Goal: Transaction & Acquisition: Purchase product/service

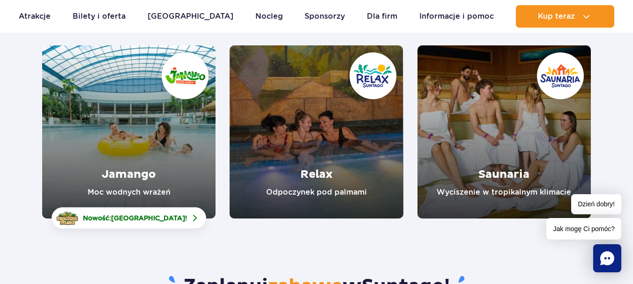
scroll to position [141, 0]
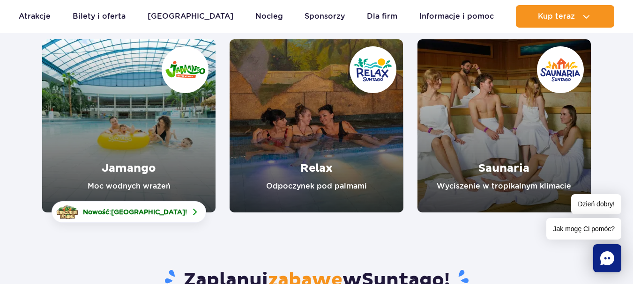
click at [176, 93] on link "Jamango" at bounding box center [128, 125] width 173 height 173
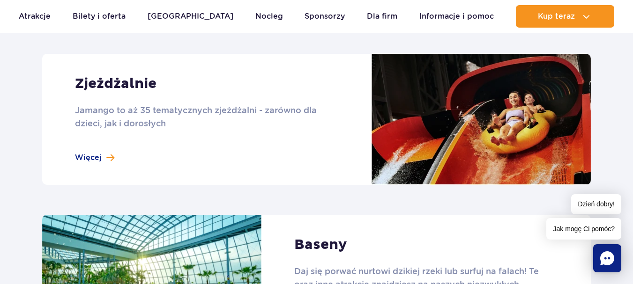
scroll to position [609, 0]
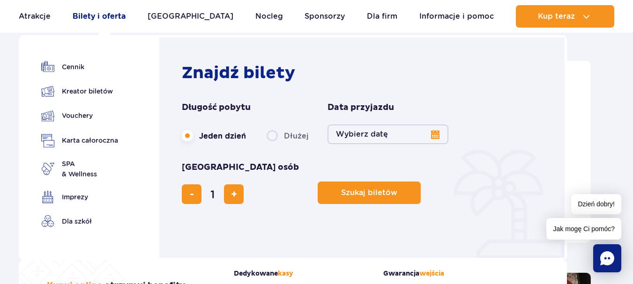
click at [111, 14] on link "Bilety i oferta" at bounding box center [99, 16] width 53 height 22
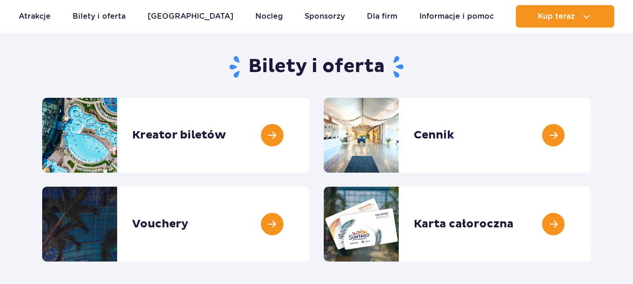
scroll to position [94, 0]
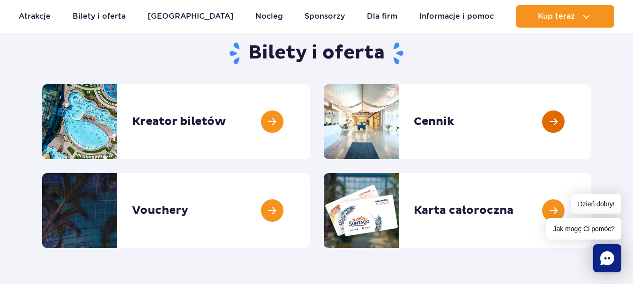
click at [591, 118] on link at bounding box center [591, 121] width 0 height 75
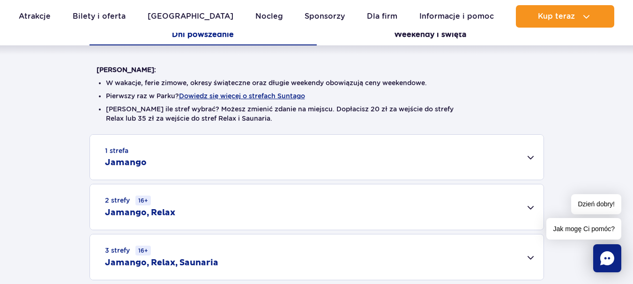
scroll to position [234, 0]
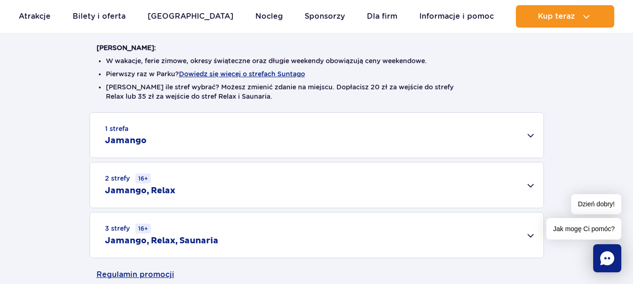
click at [533, 133] on div "1 strefa Jamango" at bounding box center [316, 135] width 453 height 45
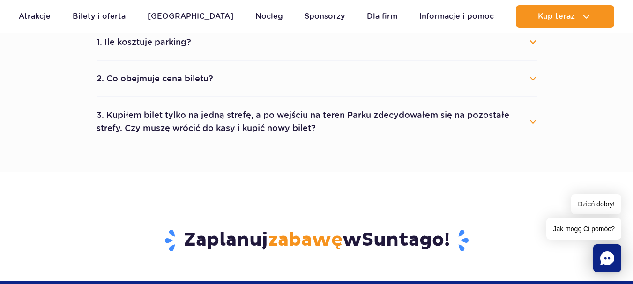
scroll to position [890, 0]
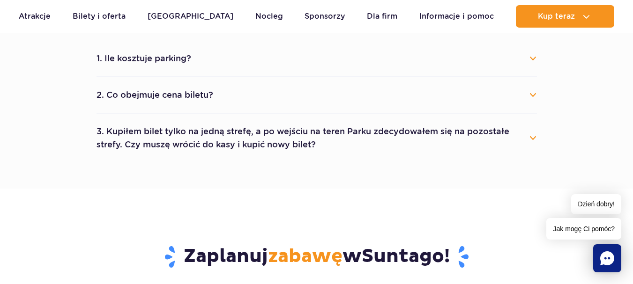
click at [133, 86] on button "2. Co obejmuje cena biletu?" at bounding box center [316, 95] width 440 height 21
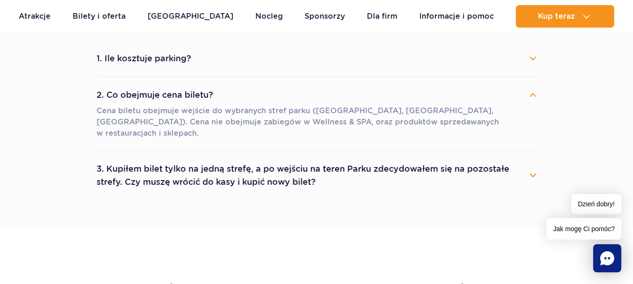
scroll to position [843, 0]
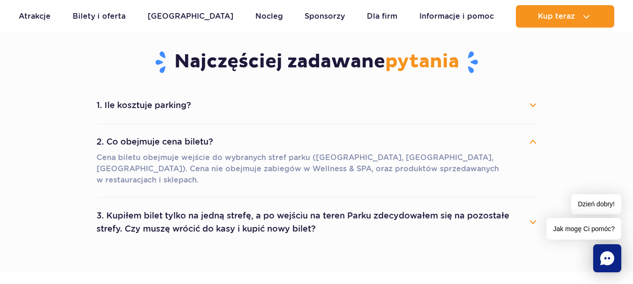
click at [108, 108] on button "1. Ile kosztuje parking?" at bounding box center [316, 105] width 440 height 21
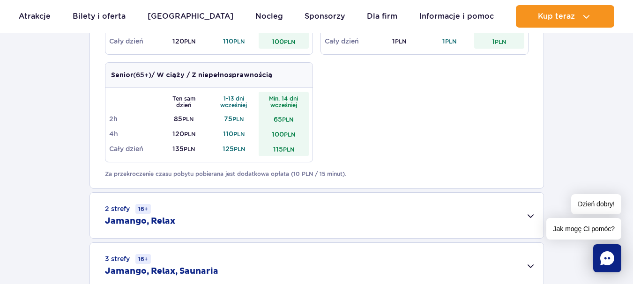
scroll to position [515, 0]
